Goal: Complete application form: Complete application form

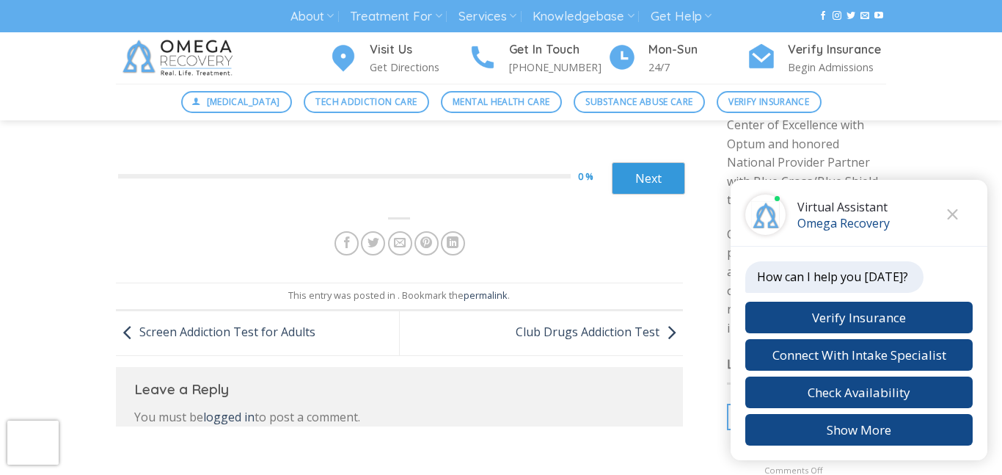
scroll to position [244, 0]
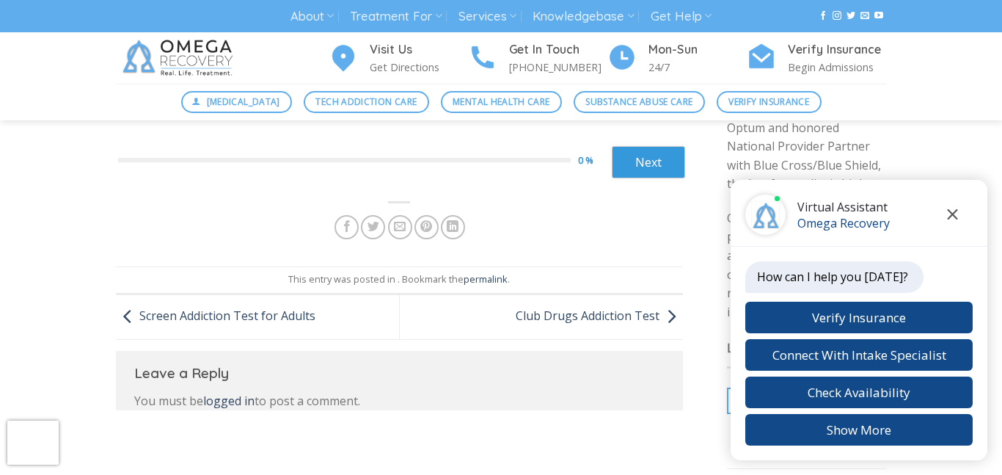
click at [958, 202] on button "Close chat" at bounding box center [952, 214] width 40 height 40
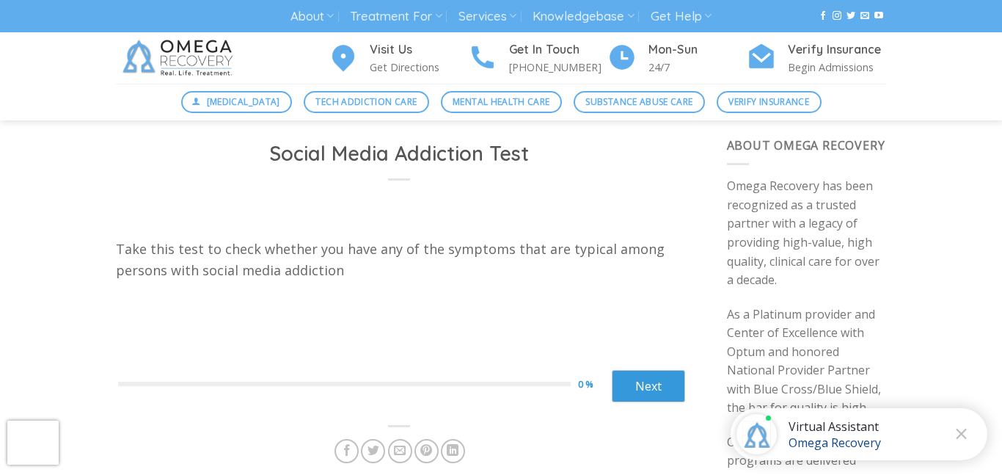
scroll to position [20, 0]
click at [640, 371] on link "Next" at bounding box center [648, 386] width 73 height 32
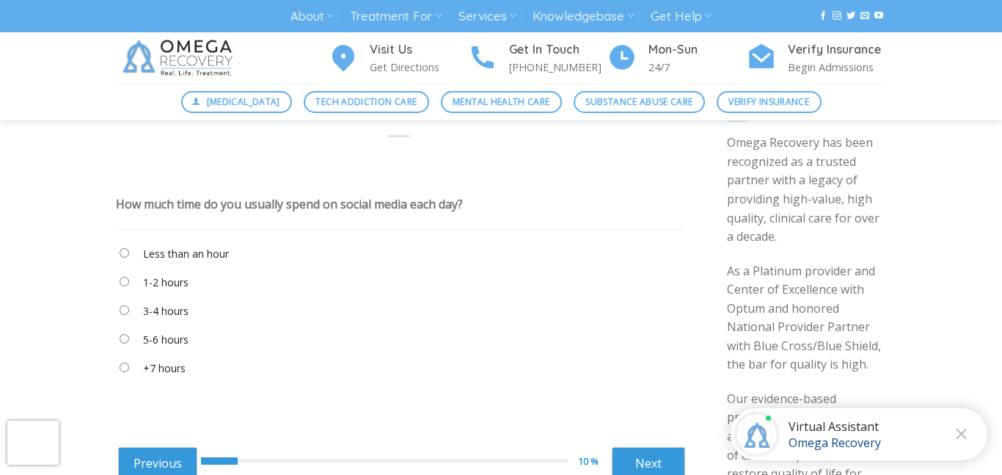
scroll to position [67, 0]
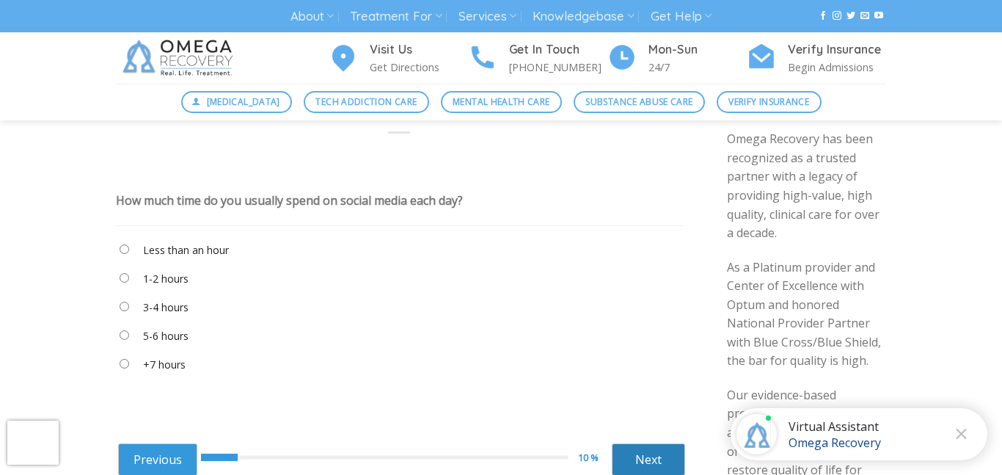
click at [642, 462] on link "Next" at bounding box center [648, 459] width 73 height 32
click at [175, 197] on div "You’ve taken a photo. How long does it take you to edit and upload it?" at bounding box center [307, 200] width 383 height 16
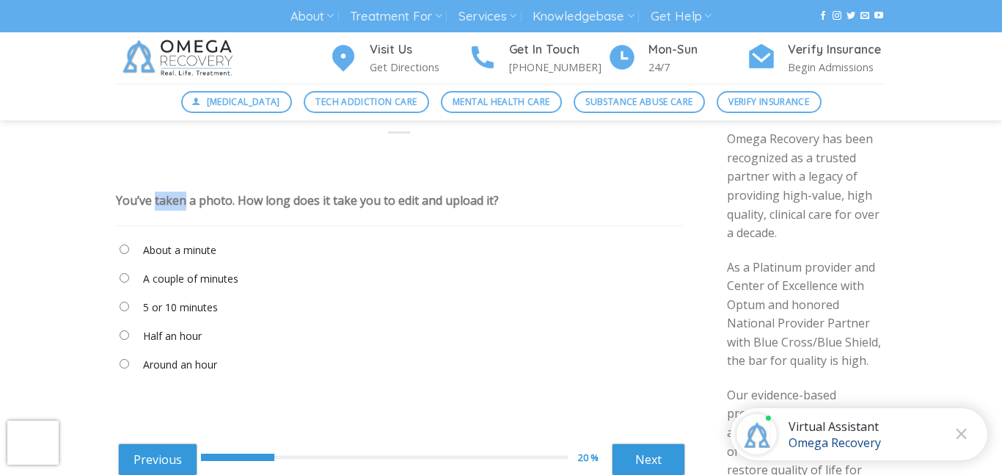
click at [175, 197] on div "You’ve taken a photo. How long does it take you to edit and upload it?" at bounding box center [307, 200] width 383 height 16
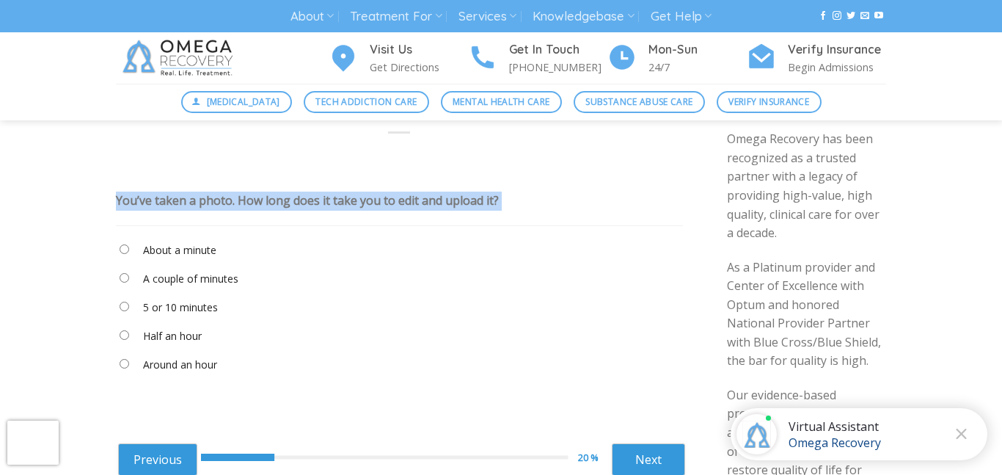
copy div "You’ve taken a photo. How long does it take you to edit and upload it?"
click at [171, 328] on label "Half an hour" at bounding box center [172, 336] width 59 height 16
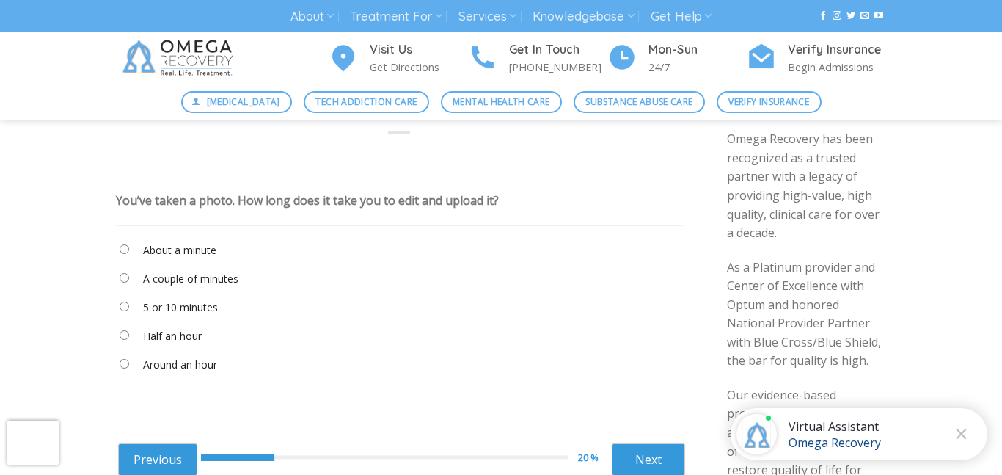
click at [193, 362] on label "Around an hour" at bounding box center [180, 364] width 74 height 16
click at [184, 335] on label "Half an hour" at bounding box center [172, 336] width 59 height 16
click at [646, 442] on div "Previous 20 % Next ****** Next" at bounding box center [401, 457] width 567 height 58
click at [646, 453] on link "Next" at bounding box center [648, 459] width 73 height 32
click at [167, 252] on label "All the time" at bounding box center [170, 250] width 54 height 16
